Goal: Task Accomplishment & Management: Use online tool/utility

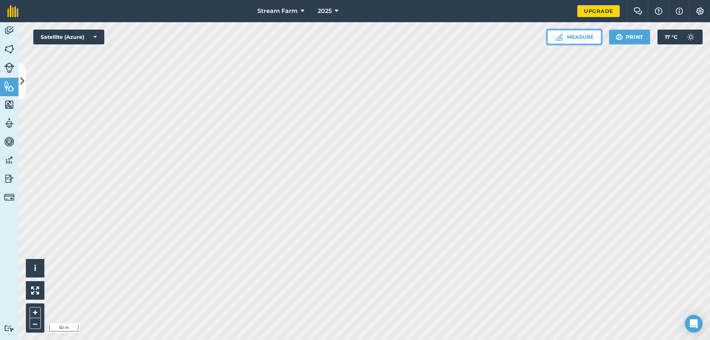
click at [594, 41] on button "Measure" at bounding box center [574, 37] width 55 height 15
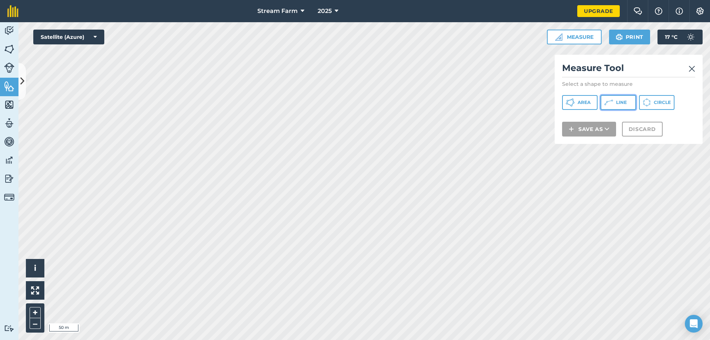
click at [612, 102] on icon at bounding box center [609, 102] width 9 height 9
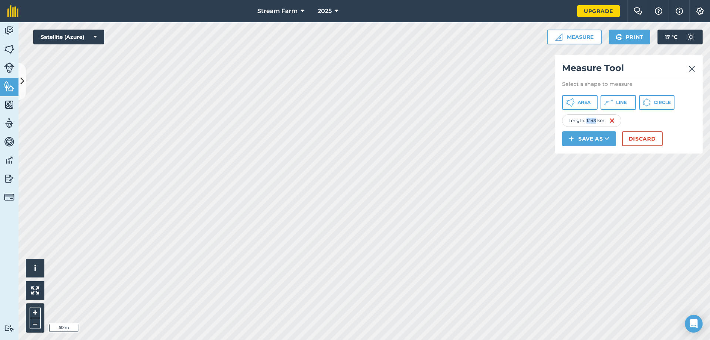
drag, startPoint x: 597, startPoint y: 121, endPoint x: 588, endPoint y: 121, distance: 9.3
click at [588, 121] on div "Length : 1.143 km" at bounding box center [591, 120] width 59 height 13
copy div "1.143"
click at [603, 141] on button "Save as" at bounding box center [589, 138] width 54 height 15
click at [592, 175] on link "Feature" at bounding box center [589, 172] width 52 height 16
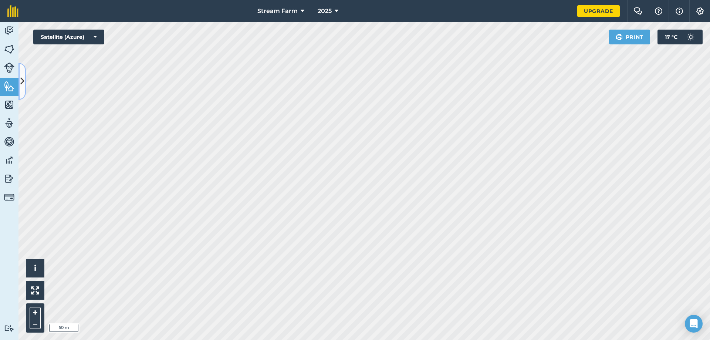
click at [25, 87] on button at bounding box center [21, 81] width 7 height 37
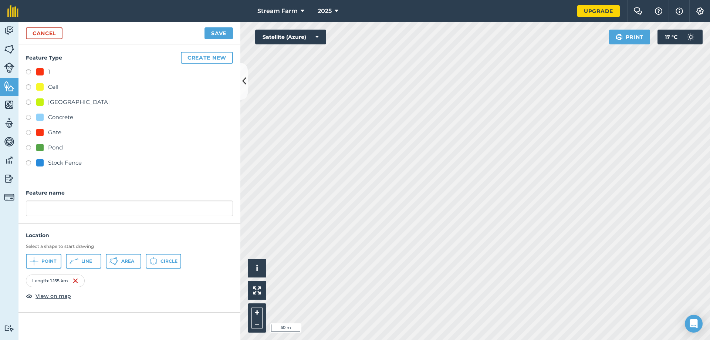
click at [28, 73] on label at bounding box center [31, 72] width 10 height 7
radio input "true"
drag, startPoint x: 61, startPoint y: 206, endPoint x: 12, endPoint y: 207, distance: 48.5
click at [12, 207] on div "Activity Fields Livestock Features Maps Team Vehicles Data Reporting Billing Tu…" at bounding box center [355, 181] width 710 height 318
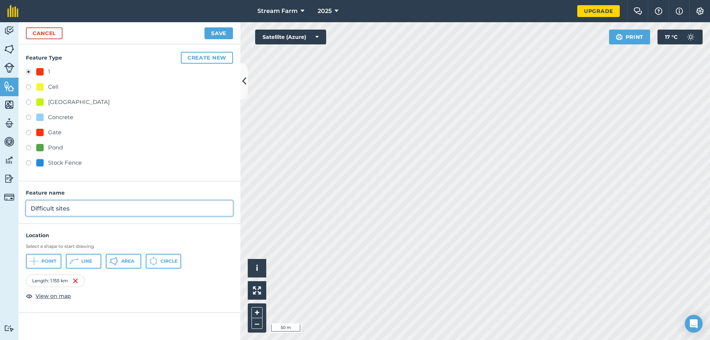
type input "Difficult sites"
click at [73, 262] on icon at bounding box center [74, 261] width 9 height 9
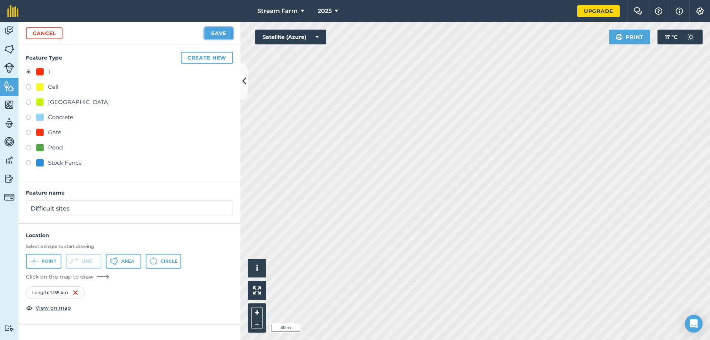
click at [216, 29] on button "Save" at bounding box center [219, 33] width 28 height 12
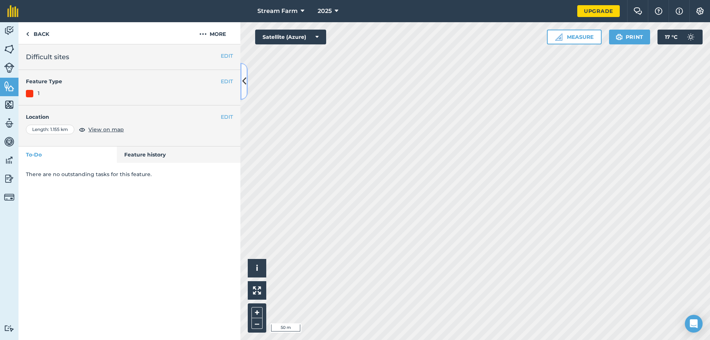
click at [242, 80] on icon at bounding box center [244, 81] width 4 height 13
